Goal: Information Seeking & Learning: Find specific fact

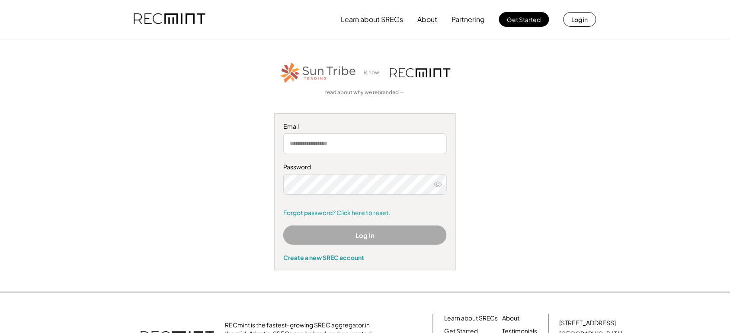
click at [345, 230] on button "Log In" at bounding box center [364, 235] width 163 height 19
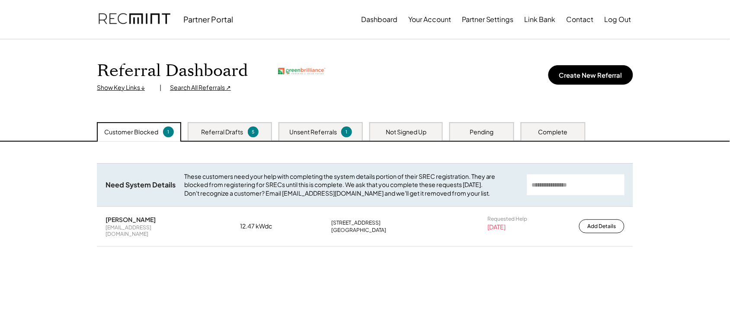
click at [176, 91] on div "Search All Referrals ↗" at bounding box center [200, 87] width 61 height 9
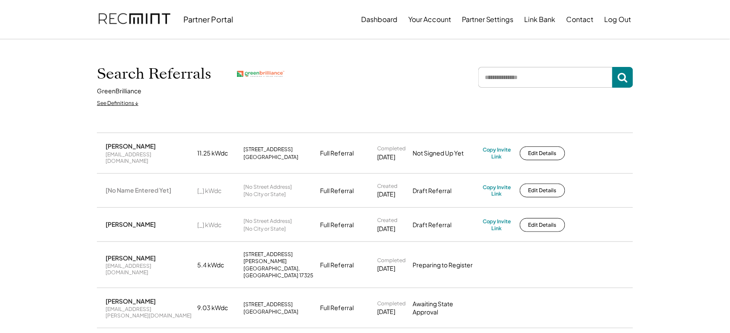
click at [511, 72] on input "input" at bounding box center [545, 77] width 134 height 21
type input "********"
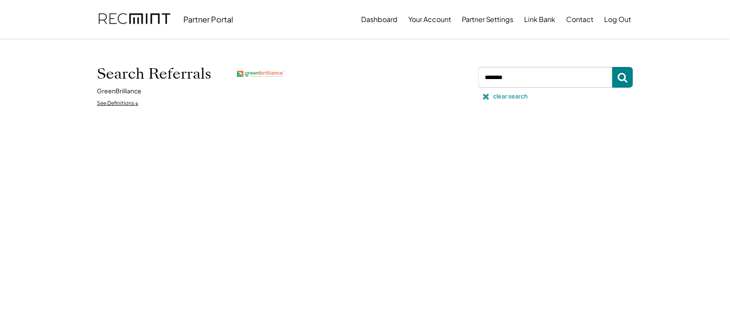
click at [508, 96] on div "clear search" at bounding box center [510, 96] width 35 height 9
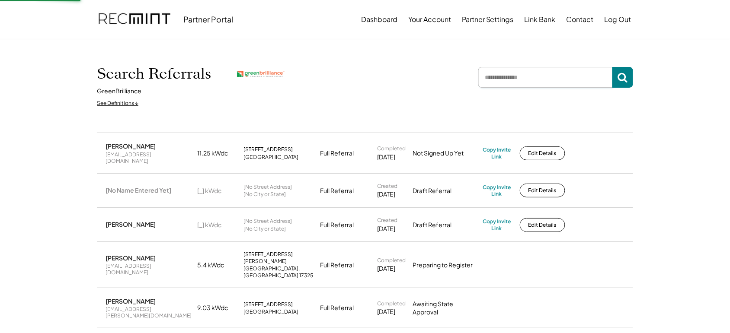
click at [521, 81] on input "input" at bounding box center [545, 77] width 134 height 21
click at [507, 83] on input "input" at bounding box center [545, 77] width 134 height 21
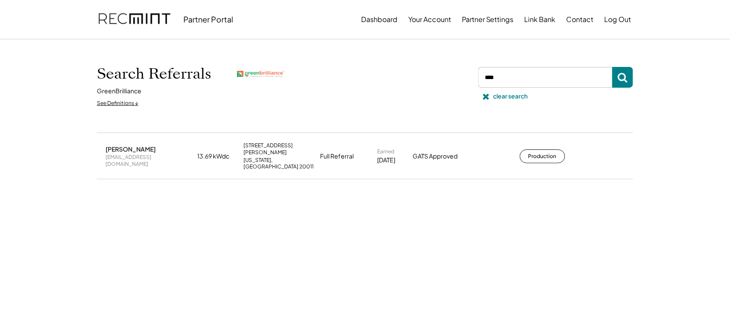
click at [161, 154] on div "[EMAIL_ADDRESS][DOMAIN_NAME]" at bounding box center [148, 160] width 86 height 13
copy div "[EMAIL_ADDRESS][DOMAIN_NAME]"
click at [527, 85] on input "input" at bounding box center [545, 77] width 134 height 21
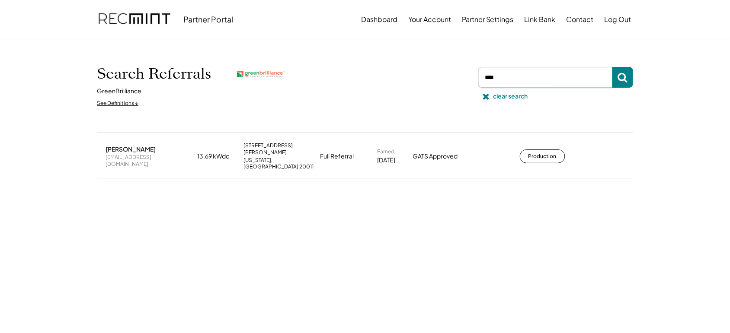
click at [527, 85] on input "input" at bounding box center [545, 77] width 134 height 21
type input "******"
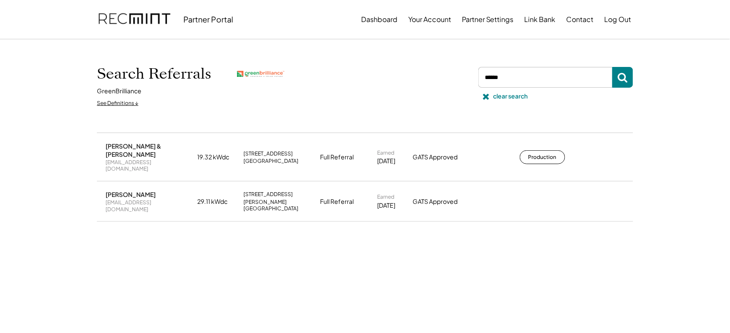
click at [161, 199] on div "[EMAIL_ADDRESS][DOMAIN_NAME]" at bounding box center [148, 205] width 86 height 13
copy div "[EMAIL_ADDRESS][DOMAIN_NAME]"
click at [502, 98] on div "clear search" at bounding box center [510, 96] width 35 height 9
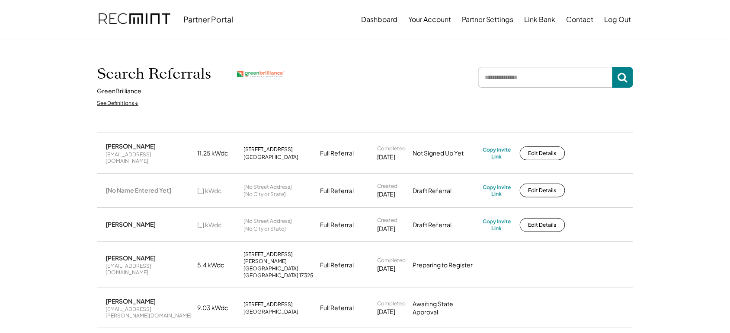
click at [523, 80] on input "input" at bounding box center [545, 77] width 134 height 21
type input "******"
click at [509, 80] on input "input" at bounding box center [545, 77] width 134 height 21
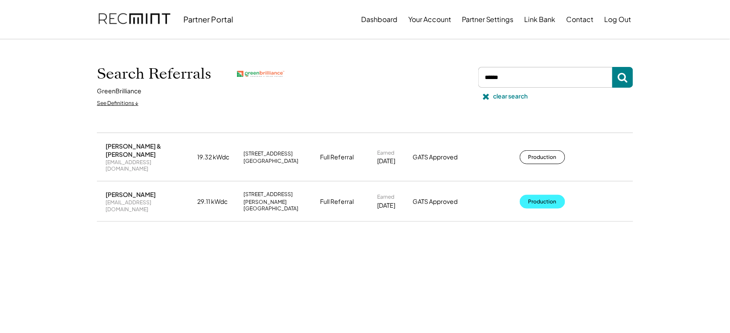
click at [555, 195] on button "Production" at bounding box center [542, 202] width 45 height 14
click at [511, 98] on div "clear search" at bounding box center [510, 96] width 35 height 9
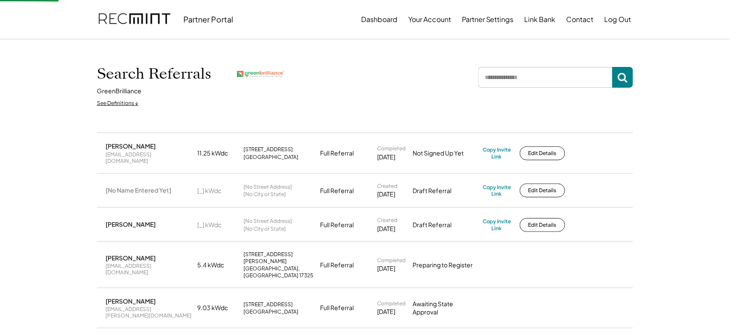
click at [504, 80] on input "input" at bounding box center [545, 77] width 134 height 21
type input "*******"
drag, startPoint x: 513, startPoint y: 80, endPoint x: 459, endPoint y: 81, distance: 53.6
click at [459, 81] on div "Search Referrals GreenBrilliance See Definitions ↓ clear search" at bounding box center [365, 86] width 536 height 50
